Goal: Task Accomplishment & Management: Manage account settings

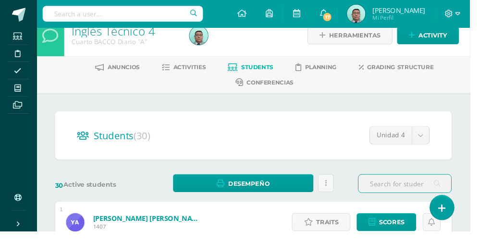
scroll to position [11, 0]
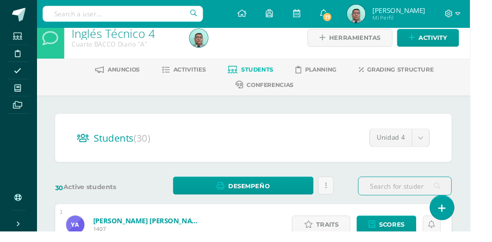
click at [212, 73] on span "Activities" at bounding box center [198, 72] width 34 height 7
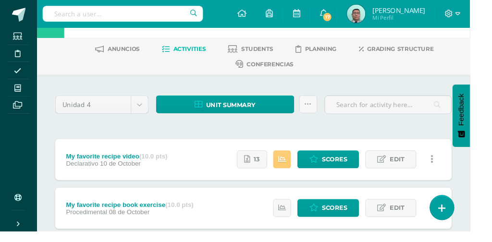
scroll to position [38, 0]
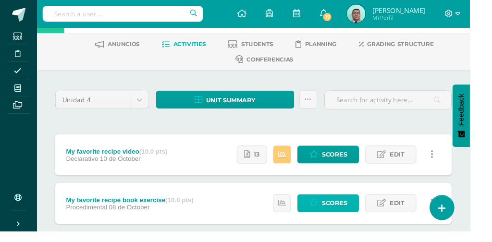
click at [360, 210] on span "Scores" at bounding box center [350, 213] width 26 height 18
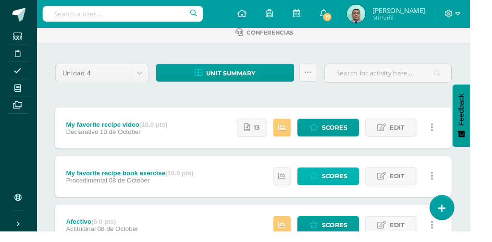
scroll to position [86, 0]
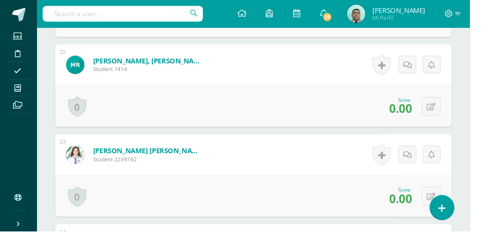
scroll to position [2293, 0]
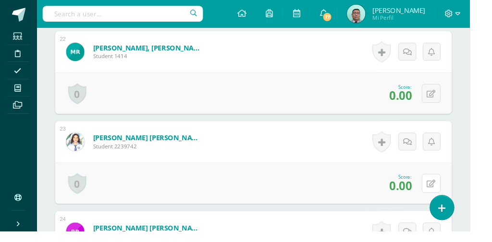
click at [451, 190] on icon at bounding box center [451, 192] width 9 height 8
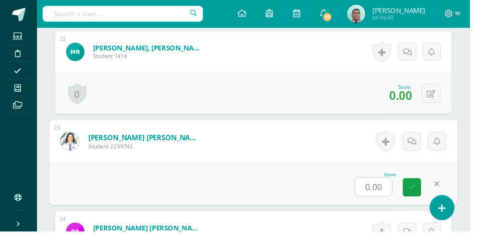
type input "5"
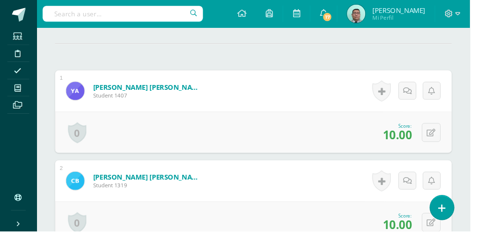
scroll to position [0, 0]
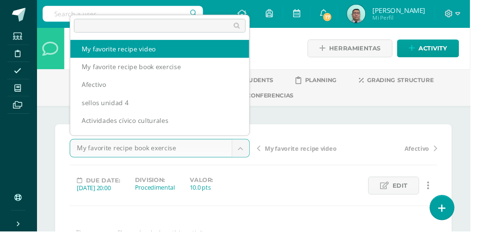
select select "/dashboard/teacher/grade-activity/85236/"
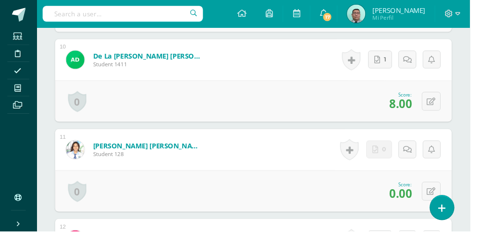
scroll to position [1156, 0]
click at [451, 198] on icon at bounding box center [451, 200] width 9 height 8
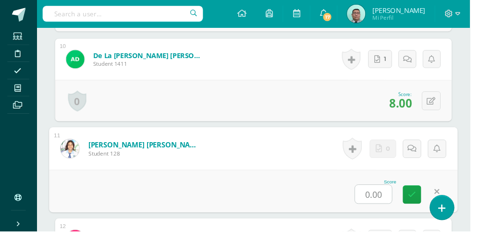
type input "5"
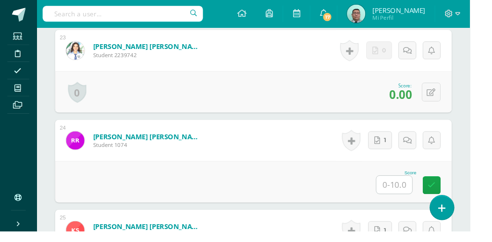
click at [421, 189] on input "text" at bounding box center [412, 193] width 37 height 19
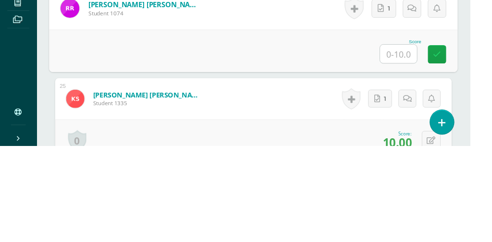
type input "7"
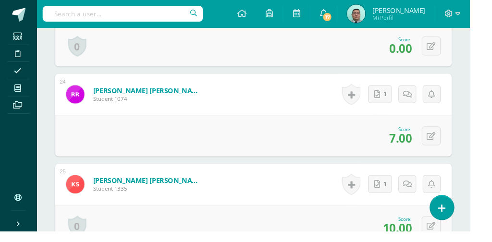
scroll to position [2439, 0]
